Goal: Task Accomplishment & Management: Use online tool/utility

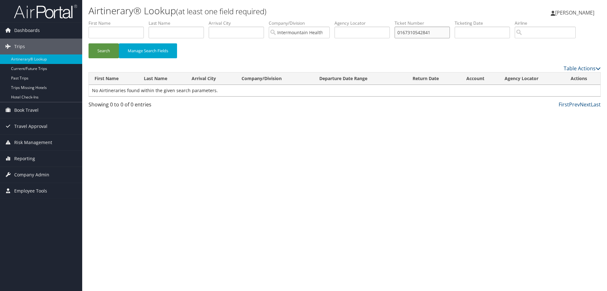
drag, startPoint x: 436, startPoint y: 33, endPoint x: 401, endPoint y: 34, distance: 35.4
click at [401, 34] on input "0167310542841" at bounding box center [422, 33] width 55 height 12
paste input "0167311299753"
type input "0167311299753"
click at [103, 51] on button "Search" at bounding box center [104, 50] width 30 height 15
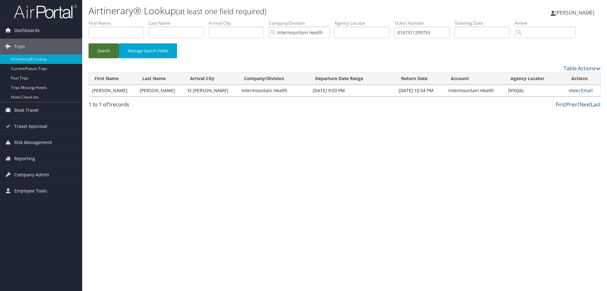
click at [102, 49] on button "Search" at bounding box center [104, 50] width 30 height 15
click at [569, 91] on link "View" at bounding box center [574, 90] width 10 height 6
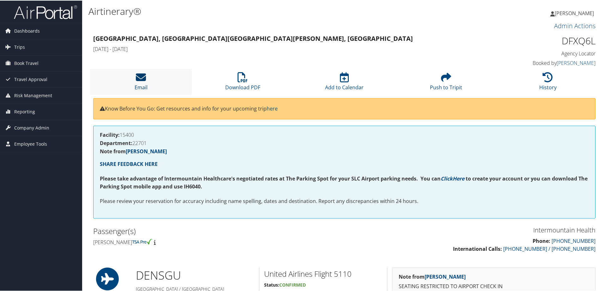
click at [145, 79] on icon at bounding box center [141, 76] width 10 height 10
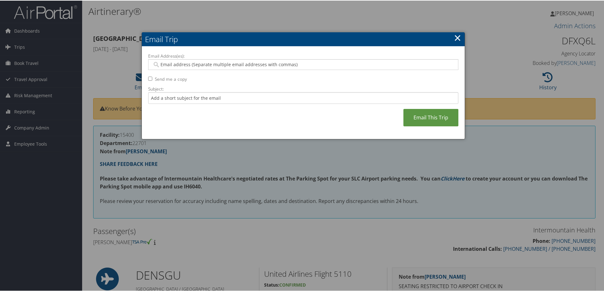
click at [168, 64] on input "Email Address(es):" at bounding box center [303, 64] width 302 height 6
type input "sydney.[PERSON_NAME]@"
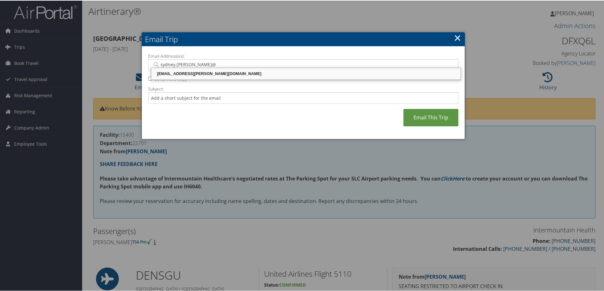
click at [195, 73] on div "[EMAIL_ADDRESS][PERSON_NAME][DOMAIN_NAME]" at bounding box center [306, 73] width 308 height 6
type input "[EMAIL_ADDRESS][PERSON_NAME][DOMAIN_NAME]"
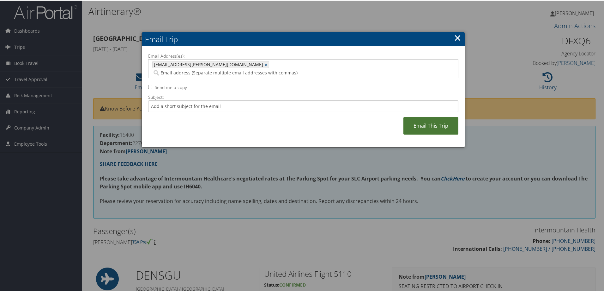
click at [418, 117] on link "Email This Trip" at bounding box center [431, 124] width 55 height 17
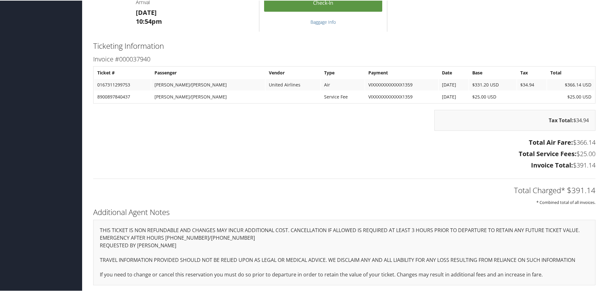
scroll to position [181, 0]
